Goal: Navigation & Orientation: Find specific page/section

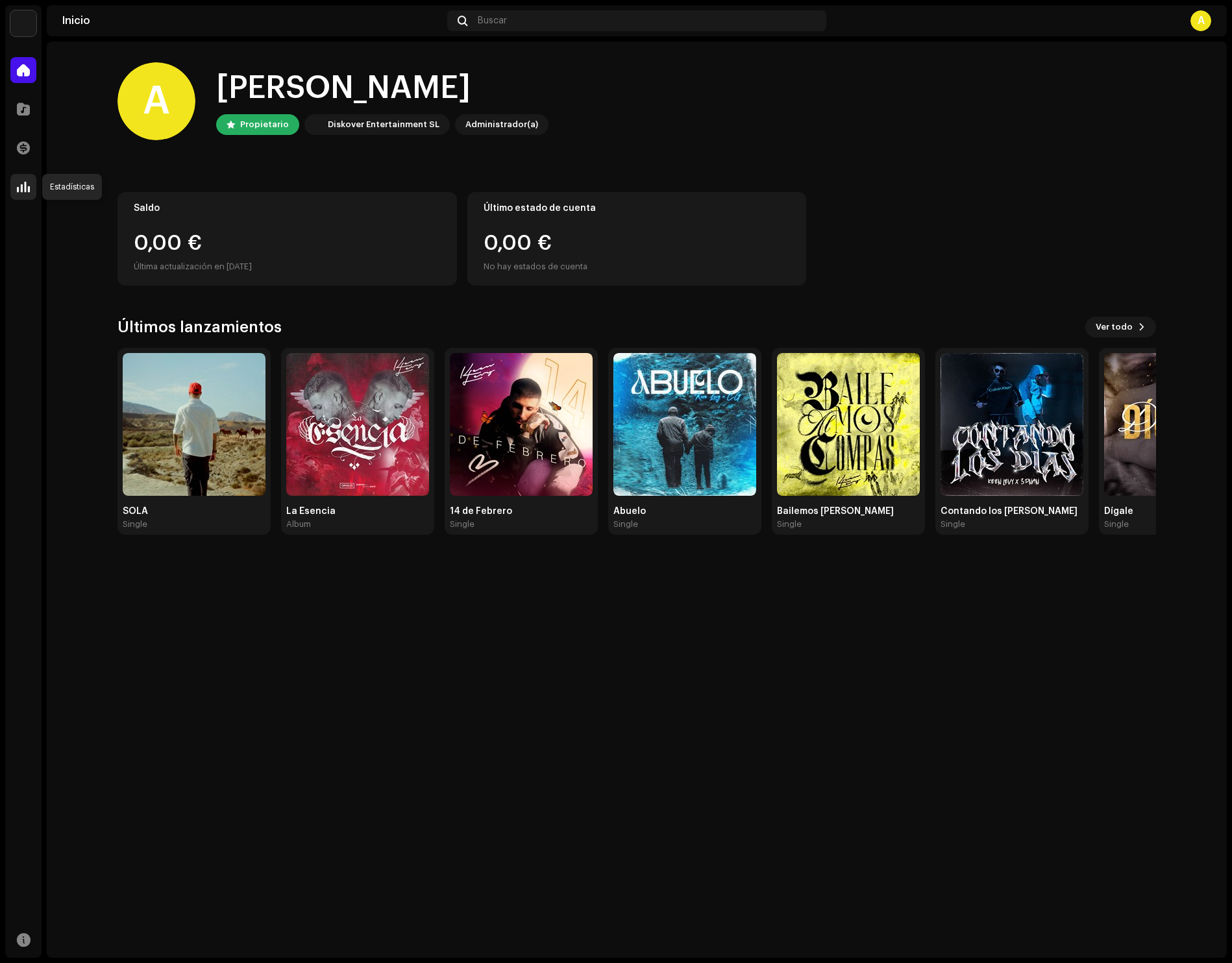
click at [23, 183] on span at bounding box center [23, 186] width 13 height 10
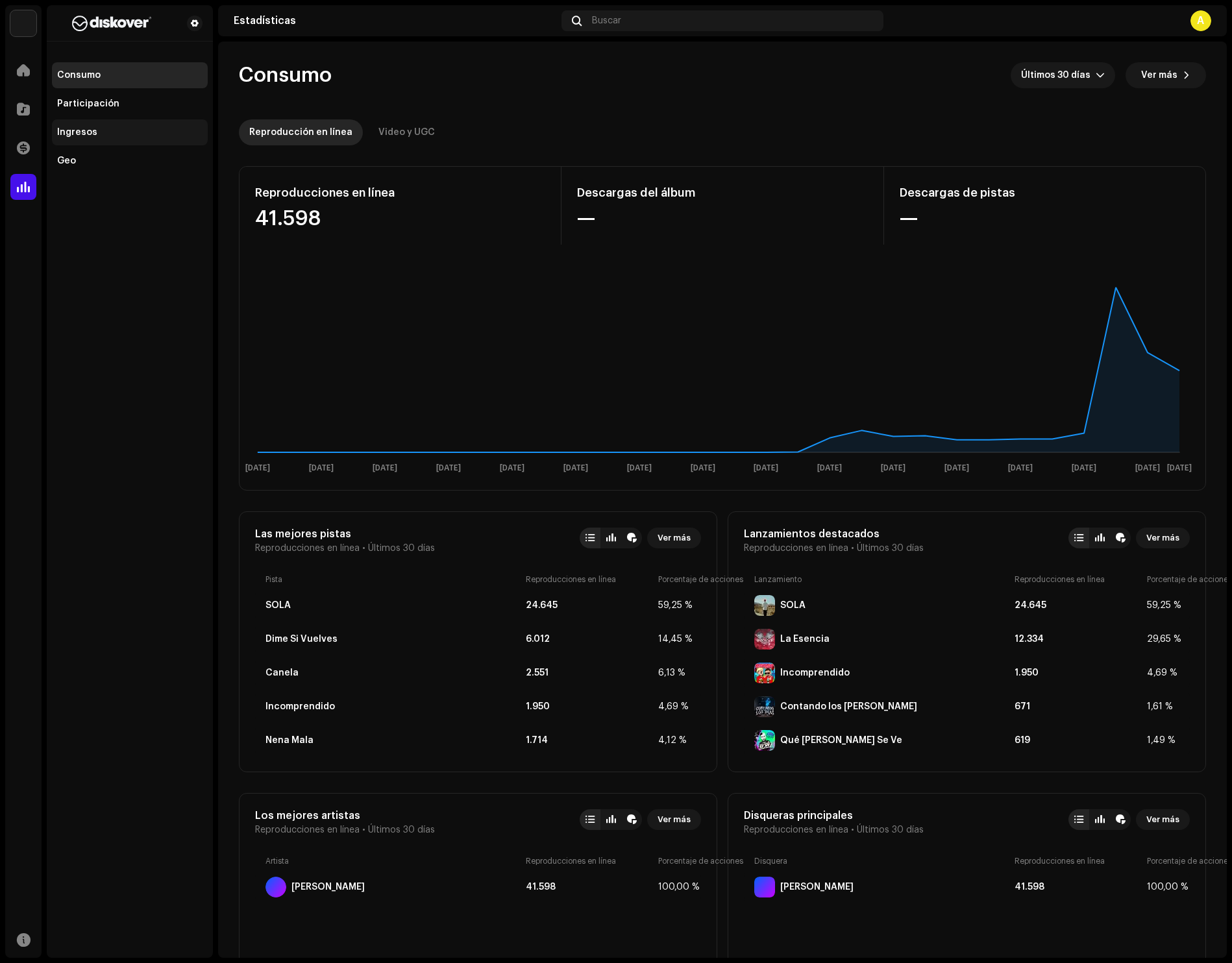
click at [101, 136] on div "Ingresos" at bounding box center [130, 132] width 145 height 10
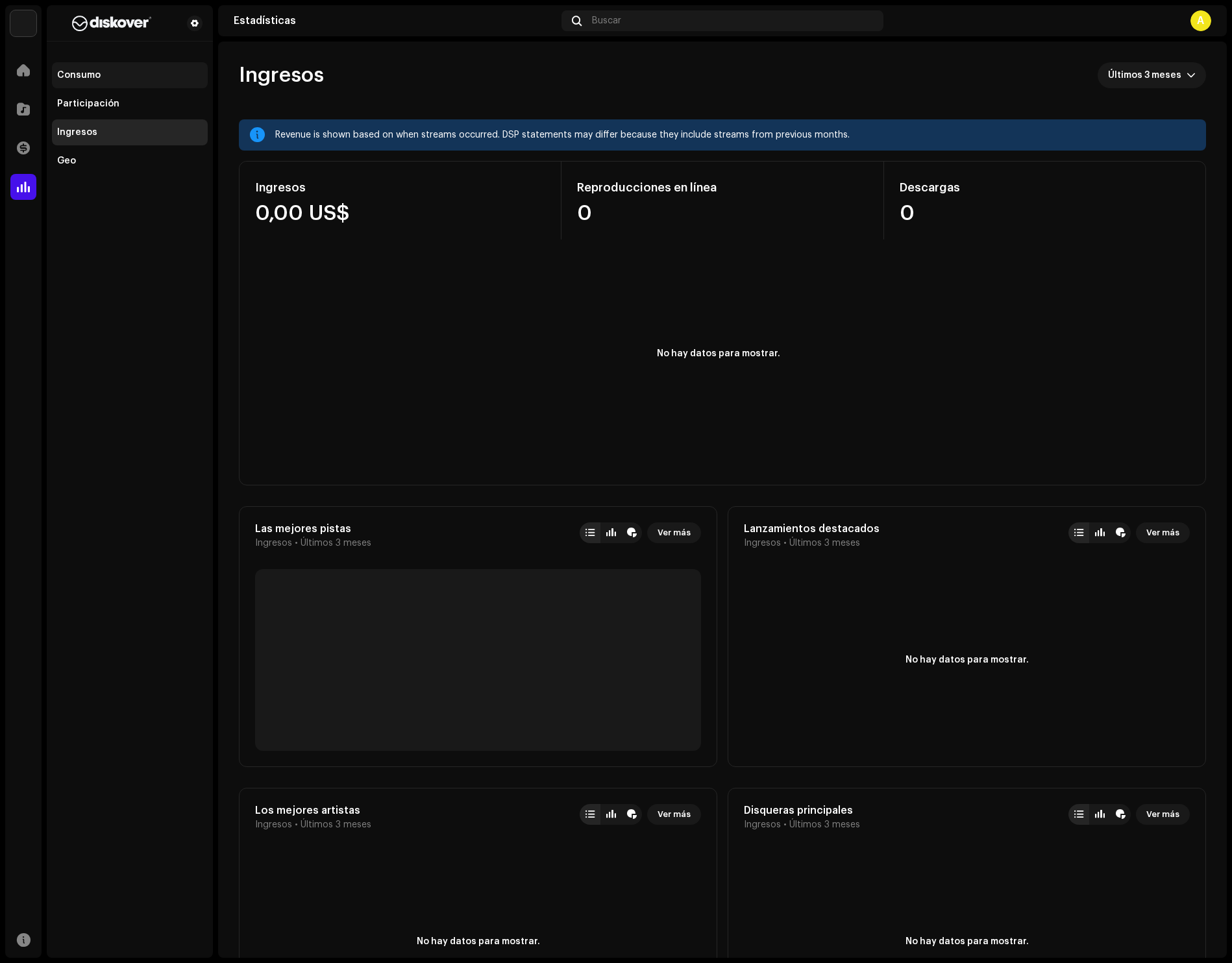
click at [119, 75] on div "Consumo" at bounding box center [130, 75] width 145 height 10
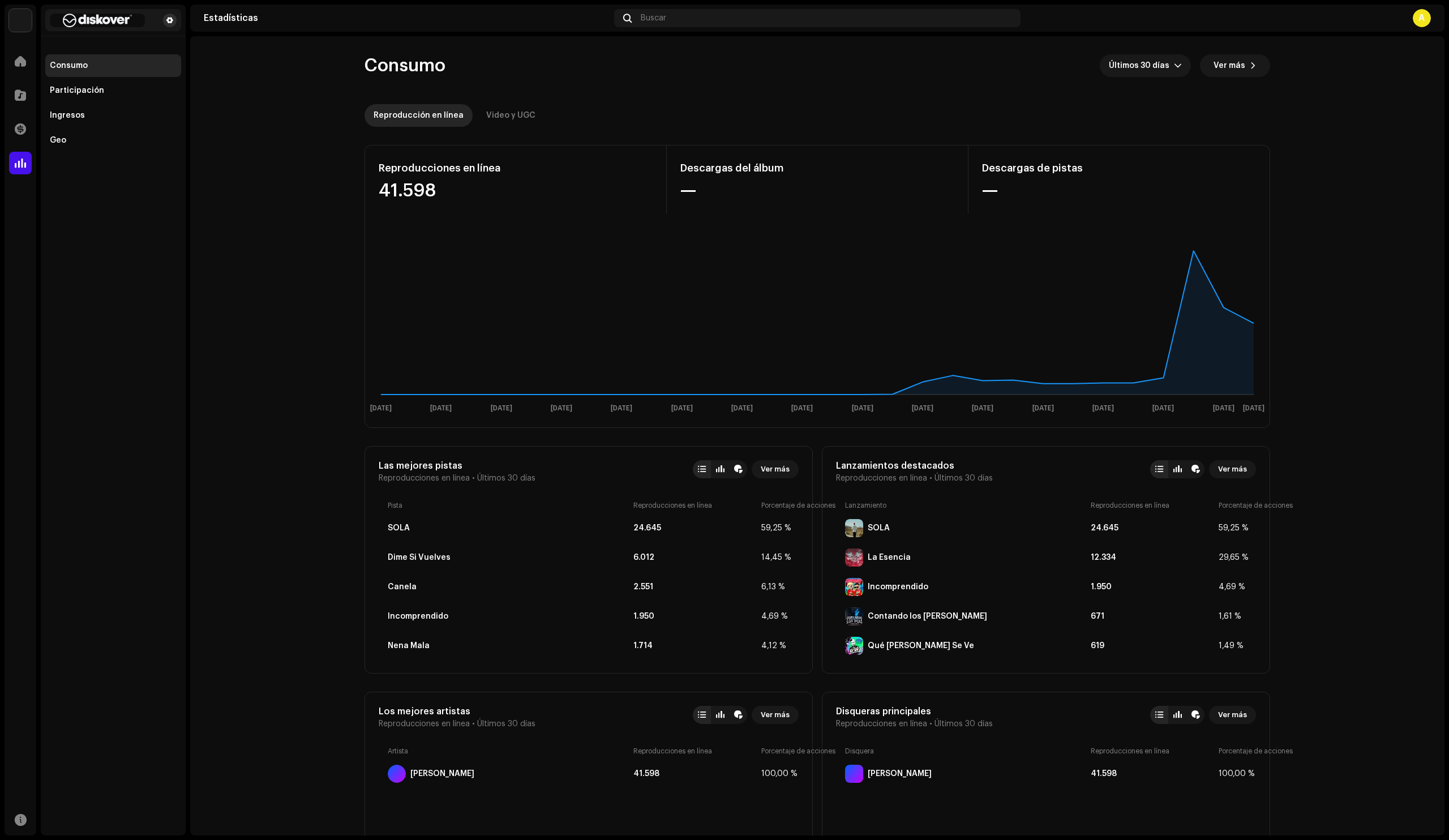
click at [175, 22] on button at bounding box center [169, 20] width 13 height 13
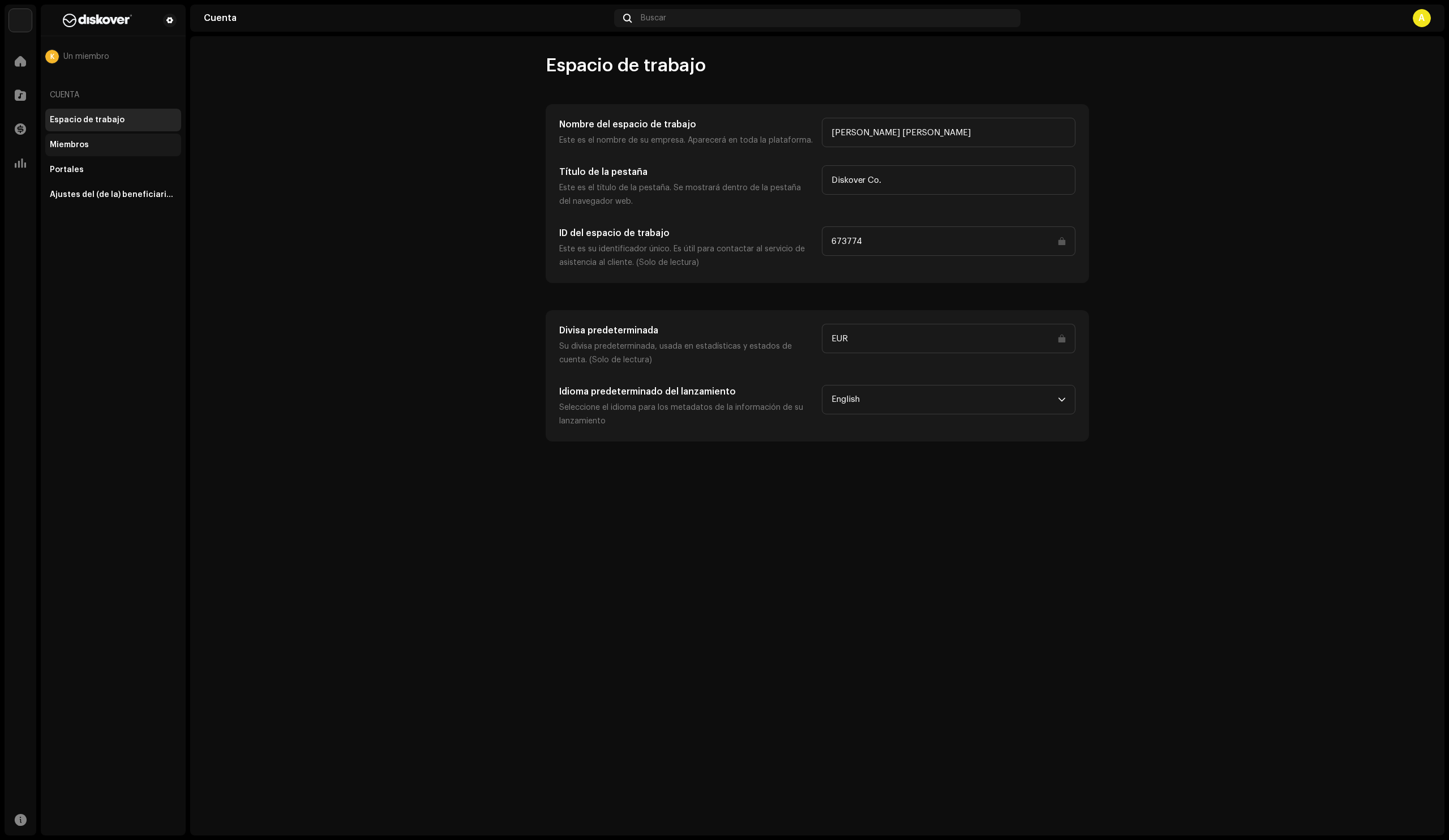
click at [86, 135] on div "Miembros" at bounding box center [113, 145] width 136 height 23
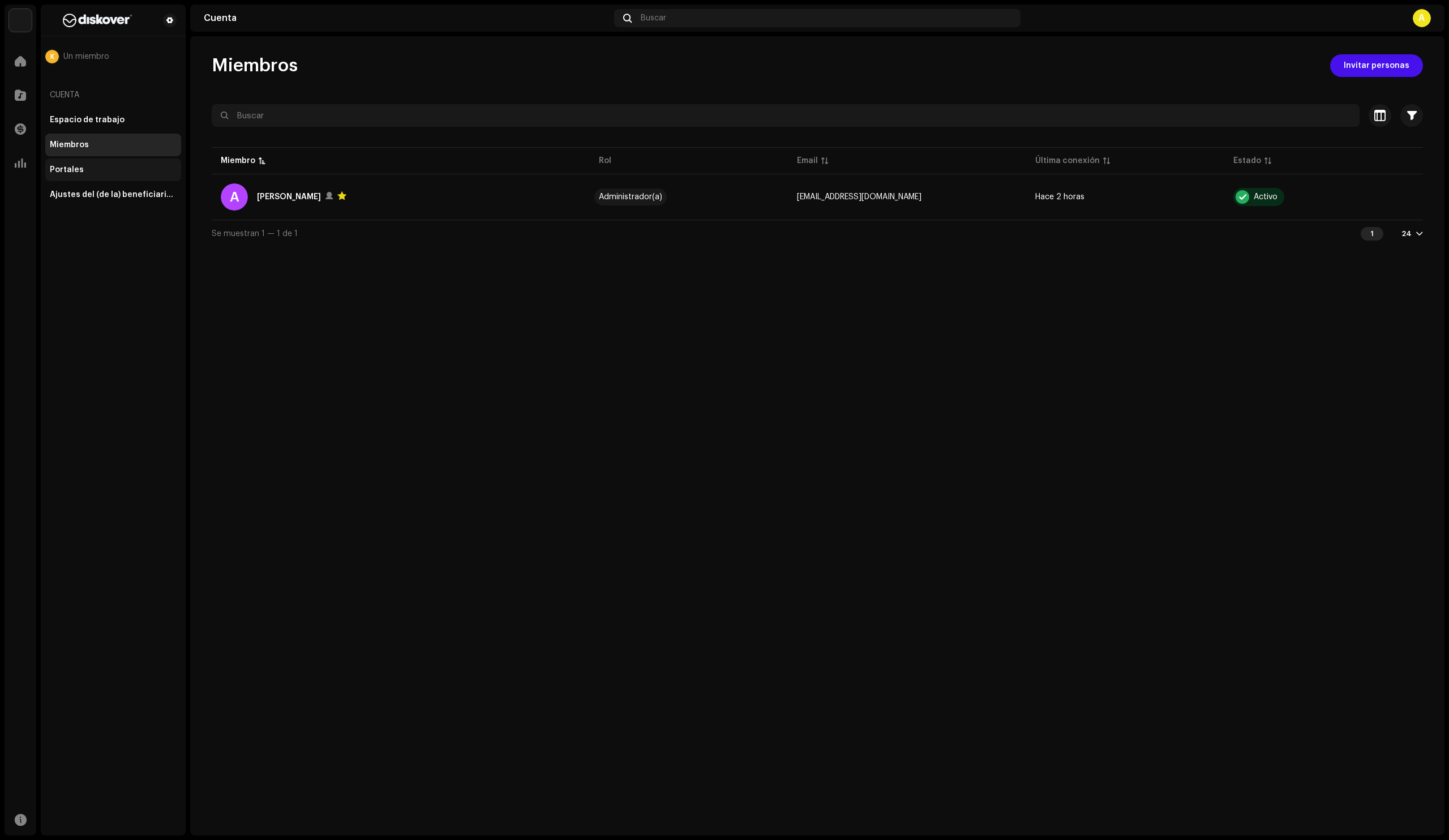
click at [83, 166] on div "Portales" at bounding box center [113, 169] width 127 height 9
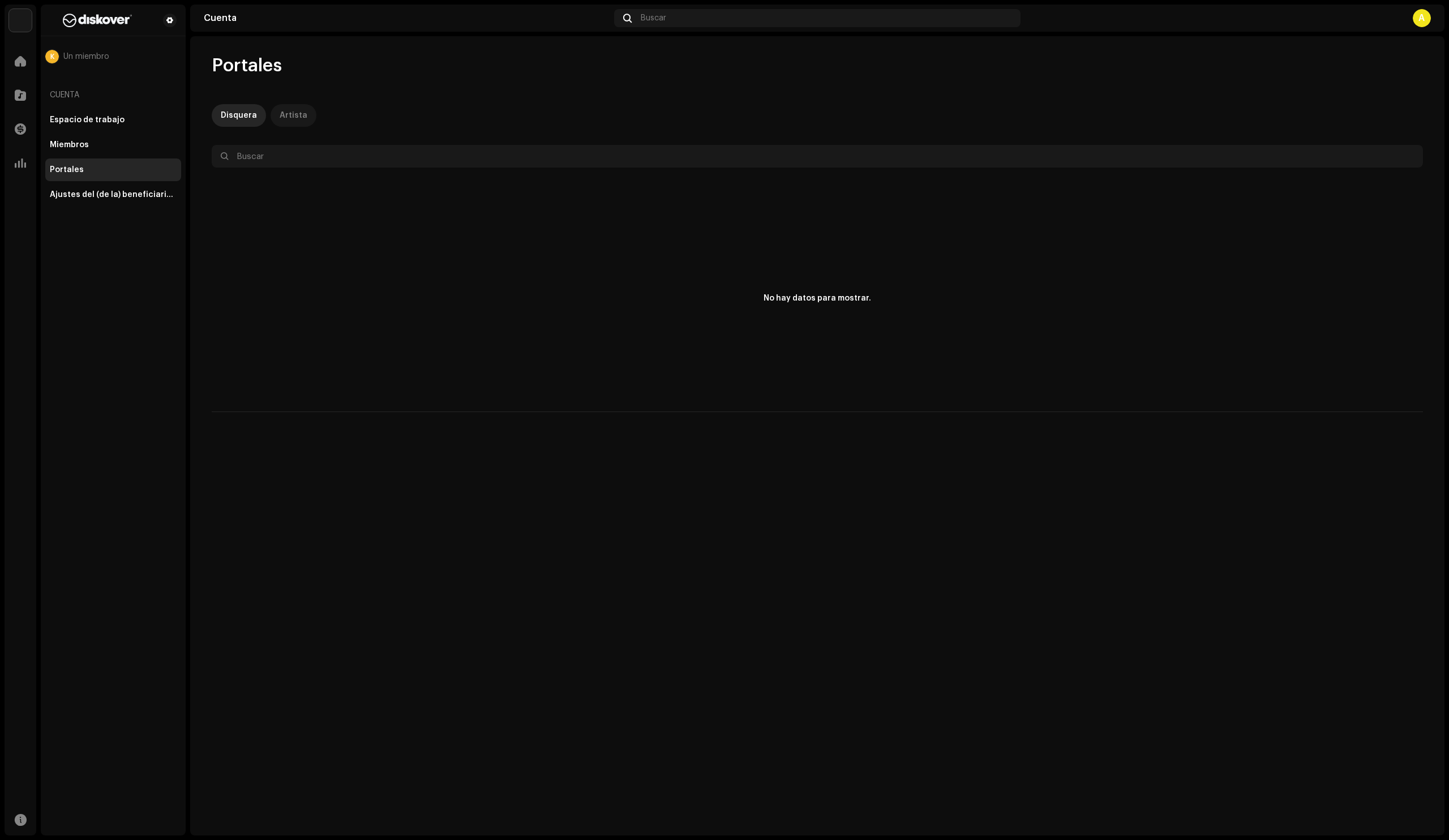
click at [304, 115] on p-tab "Artista" at bounding box center [294, 115] width 46 height 23
click at [127, 194] on div "Ajustes del (de la) beneficiario(a)" at bounding box center [113, 194] width 127 height 9
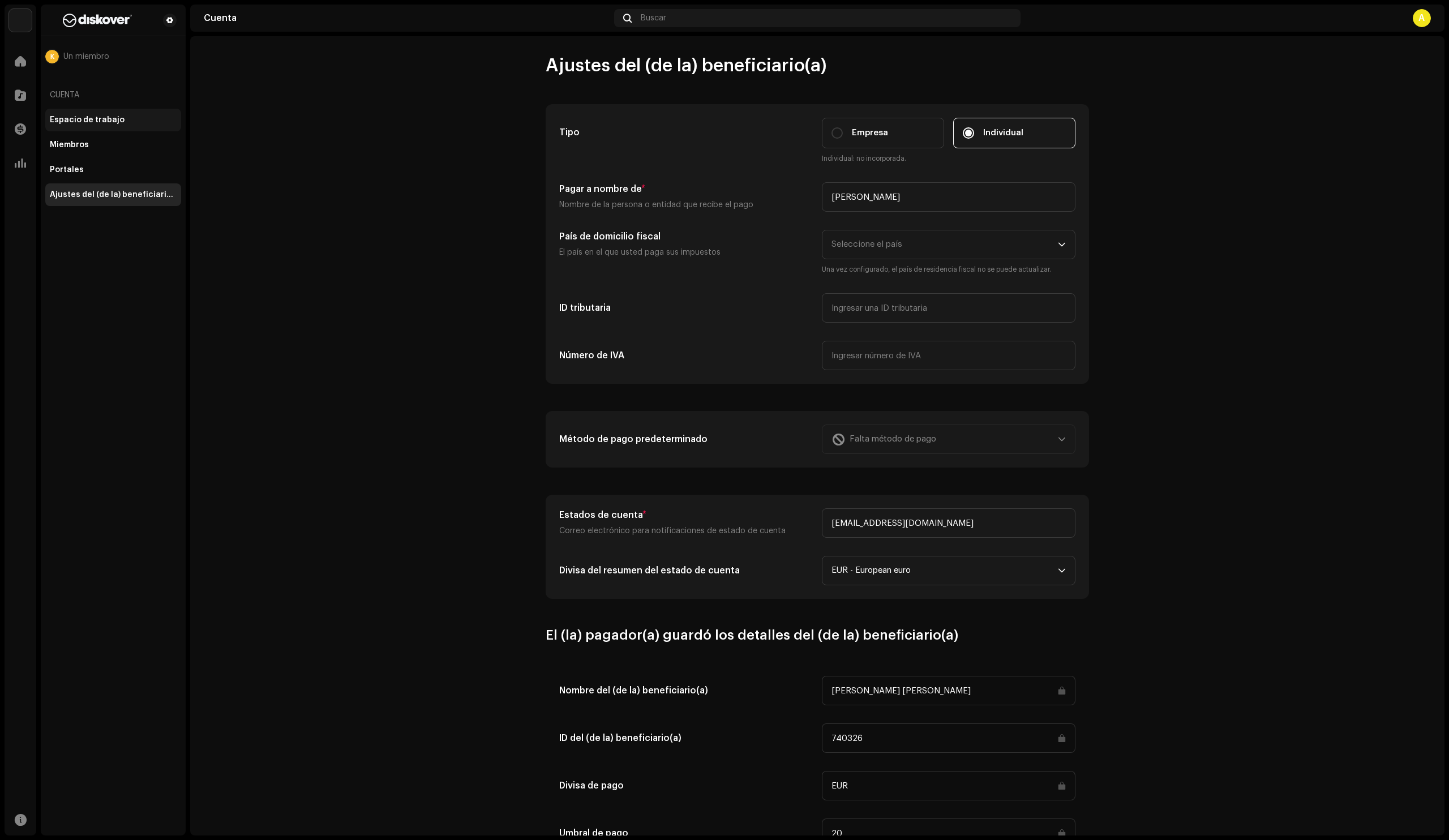
click at [84, 120] on div "Espacio de trabajo" at bounding box center [87, 119] width 75 height 9
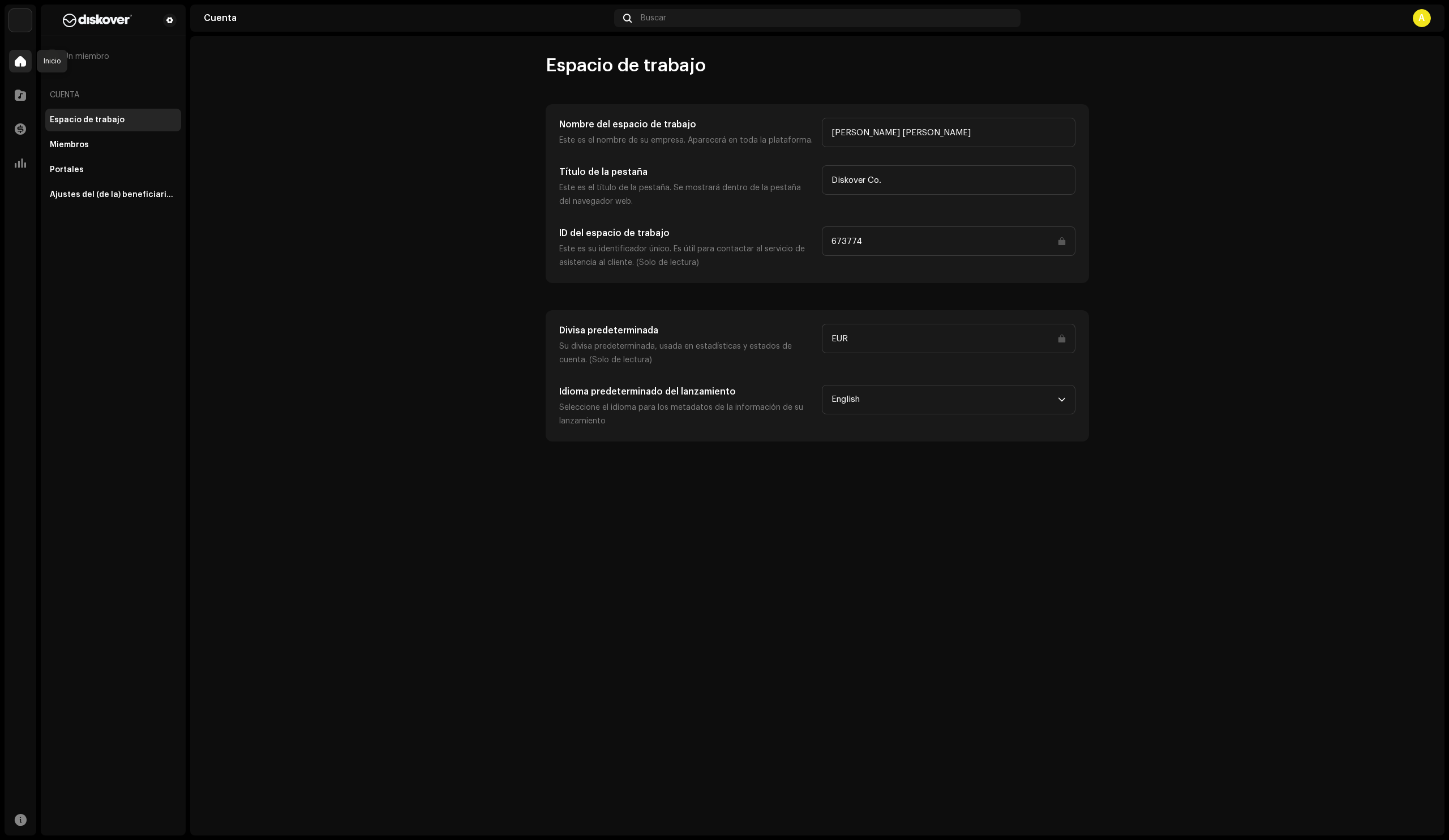
click at [15, 59] on span at bounding box center [20, 61] width 11 height 9
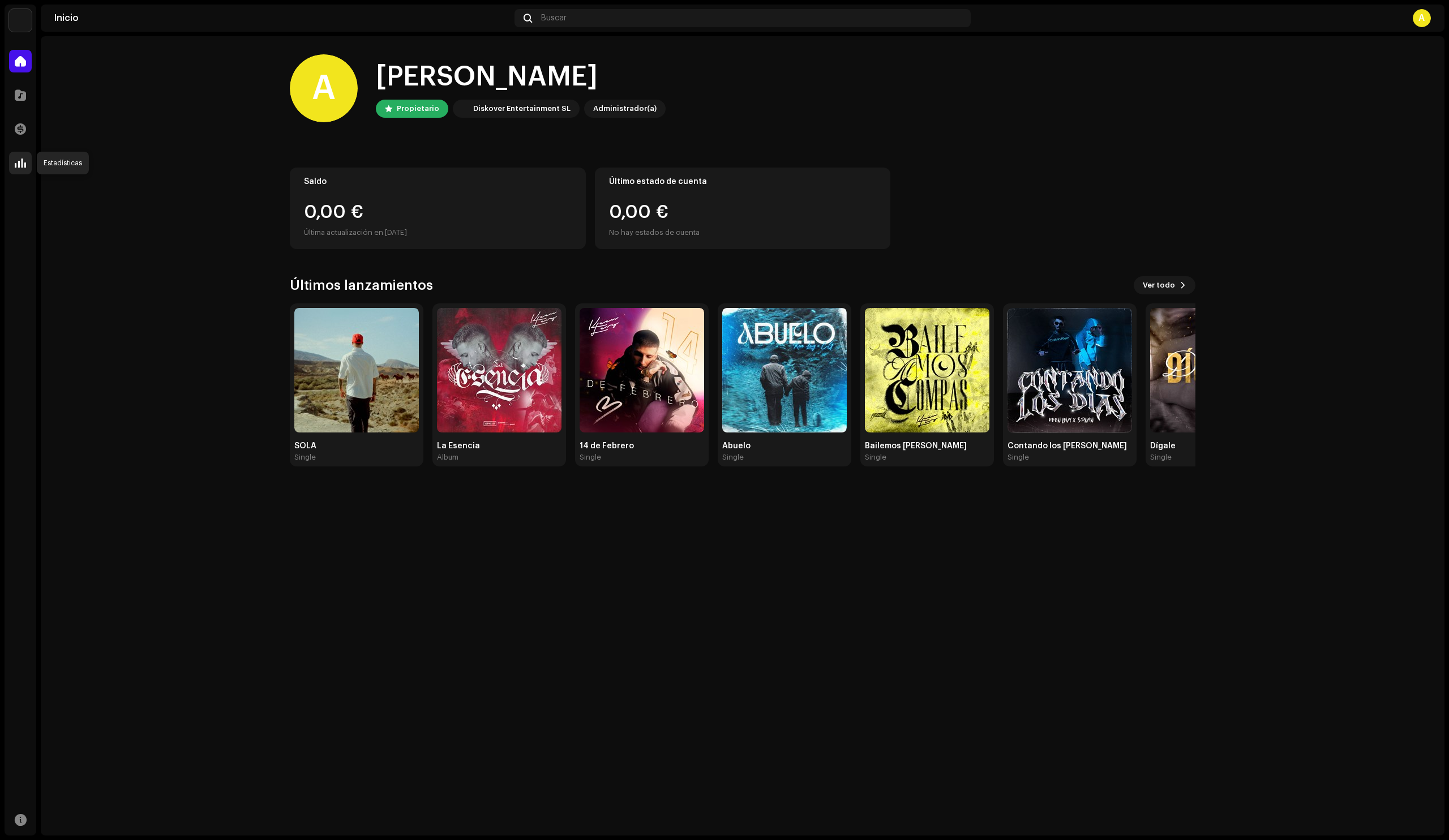
click at [20, 156] on div at bounding box center [20, 163] width 23 height 23
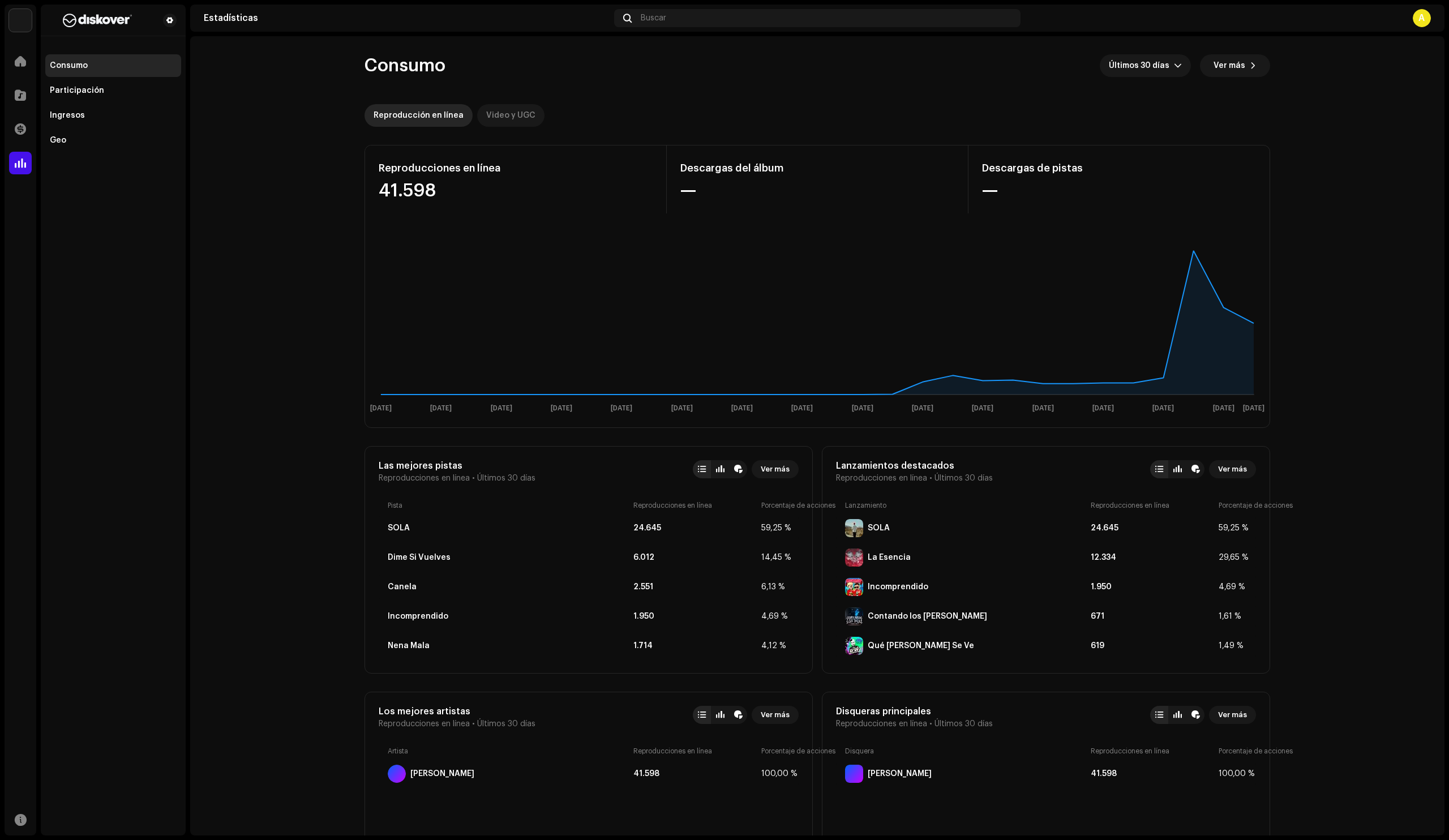
click at [510, 115] on div "Video y UGC" at bounding box center [511, 115] width 49 height 23
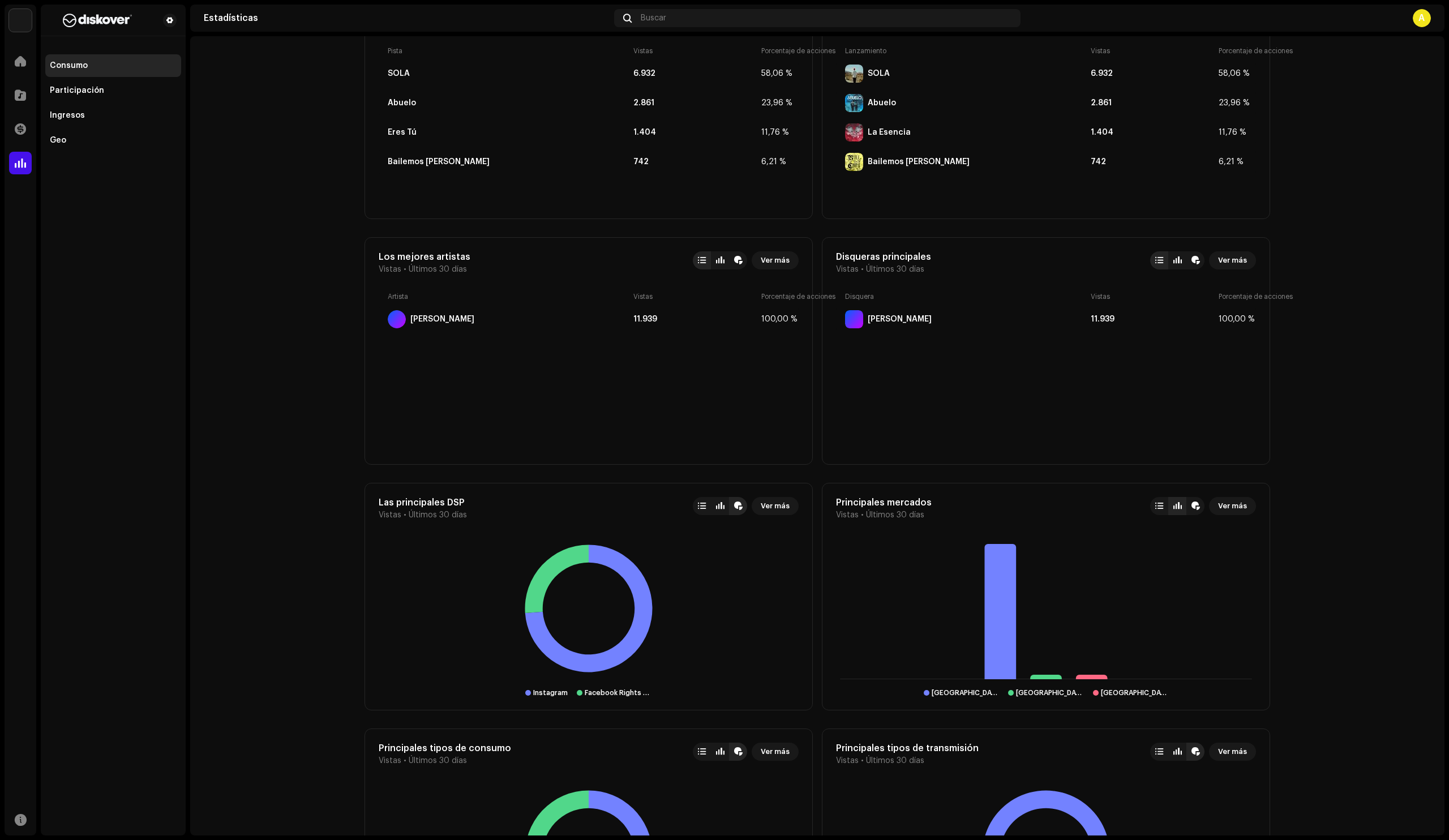
scroll to position [438, 0]
